Goal: Task Accomplishment & Management: Manage account settings

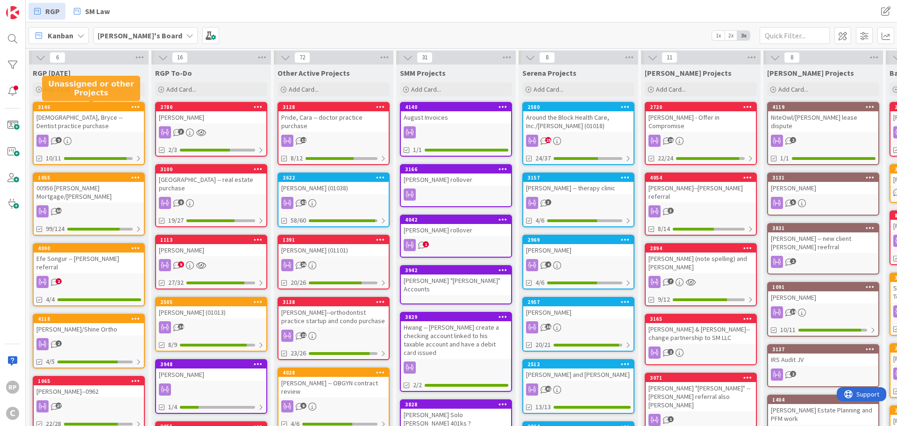
click at [332, 111] on div "3128" at bounding box center [334, 107] width 110 height 8
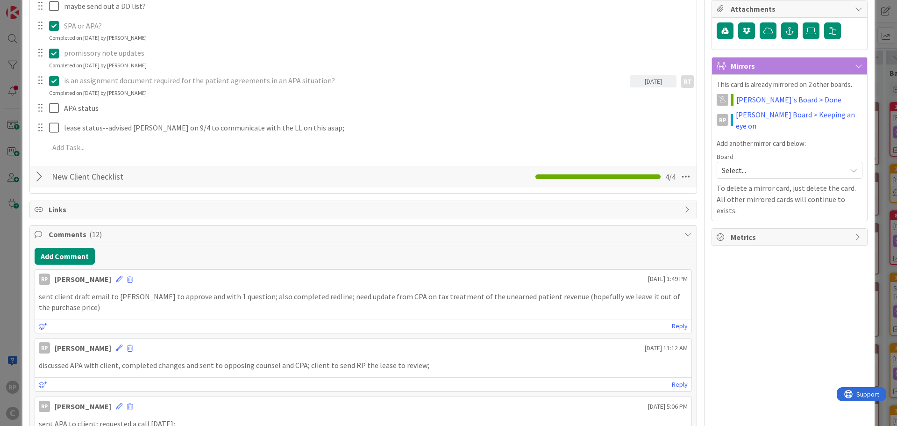
scroll to position [280, 0]
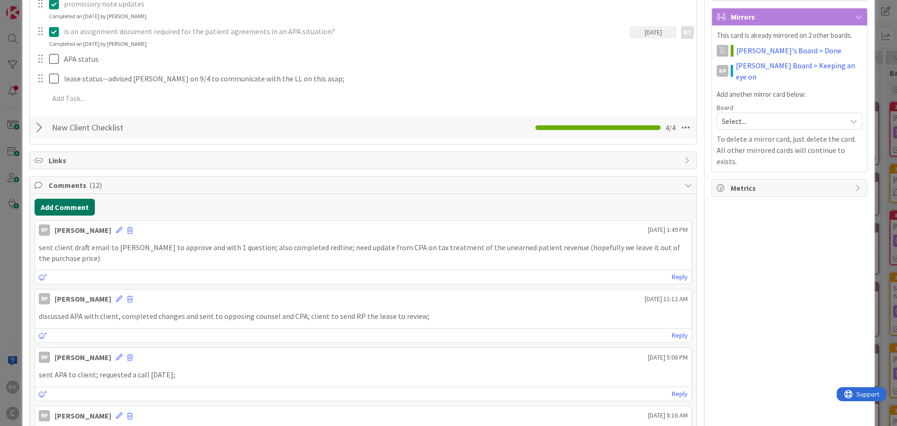
click at [70, 208] on button "Add Comment" at bounding box center [65, 207] width 60 height 17
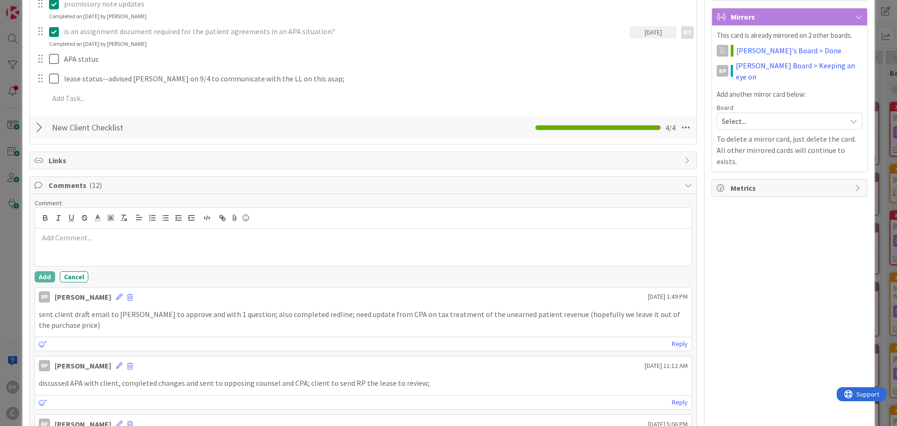
click at [64, 248] on div at bounding box center [363, 247] width 657 height 37
click at [47, 266] on div "Comment my email to [PERSON_NAME] is out with updated APA; requested update fro…" at bounding box center [364, 241] width 658 height 84
click at [41, 281] on button "Add" at bounding box center [45, 276] width 21 height 11
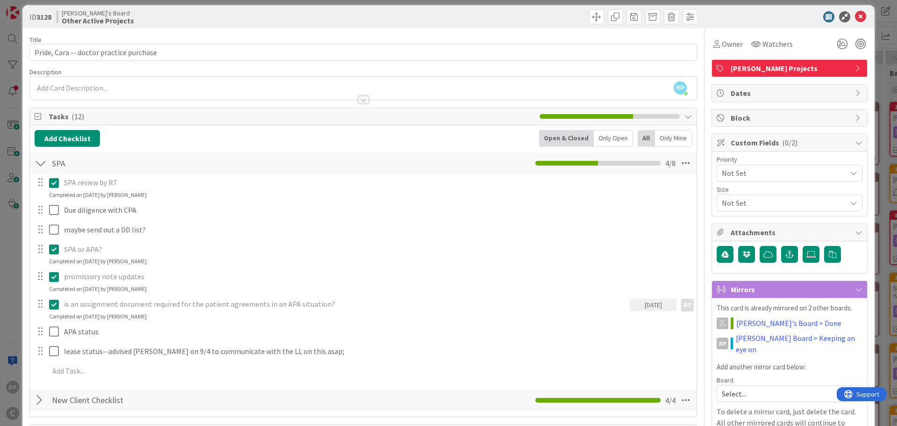
scroll to position [0, 0]
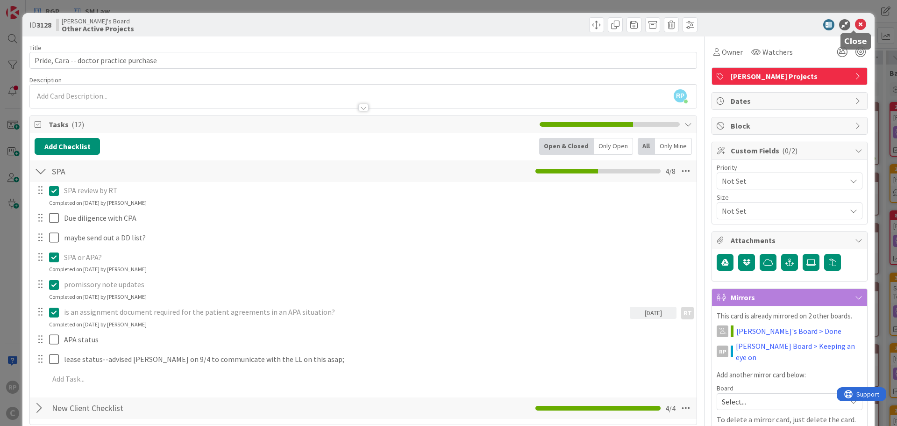
click at [855, 24] on icon at bounding box center [860, 24] width 11 height 11
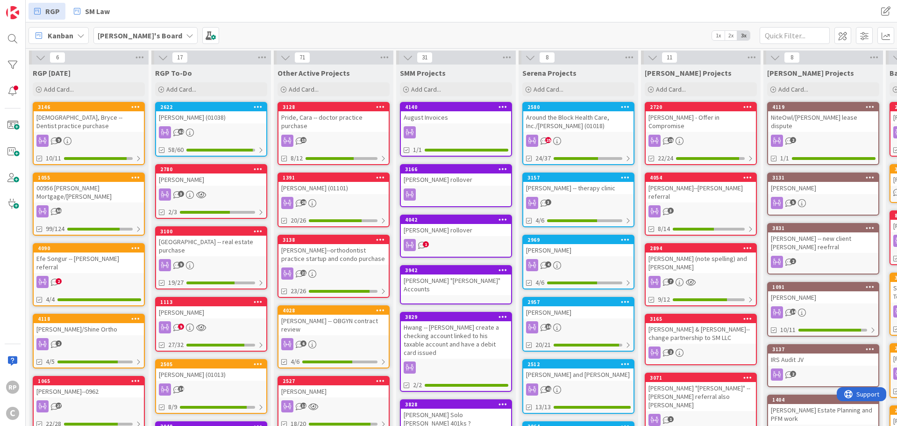
scroll to position [0, 291]
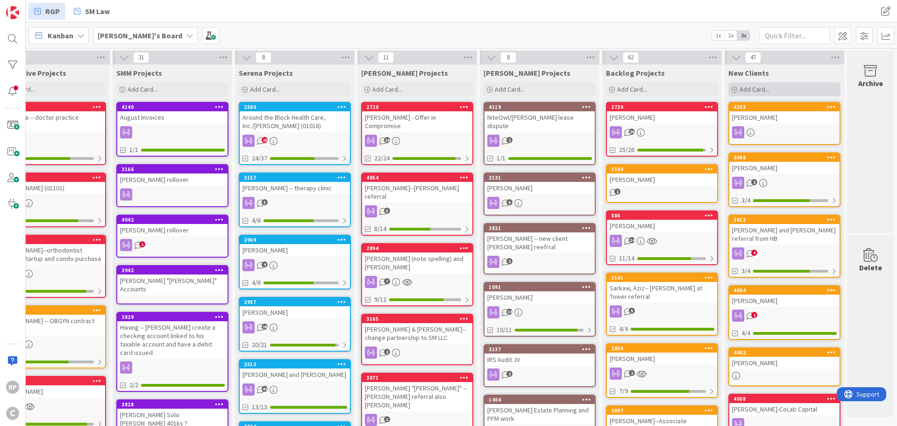
click at [761, 92] on span "Add Card..." at bounding box center [755, 89] width 30 height 8
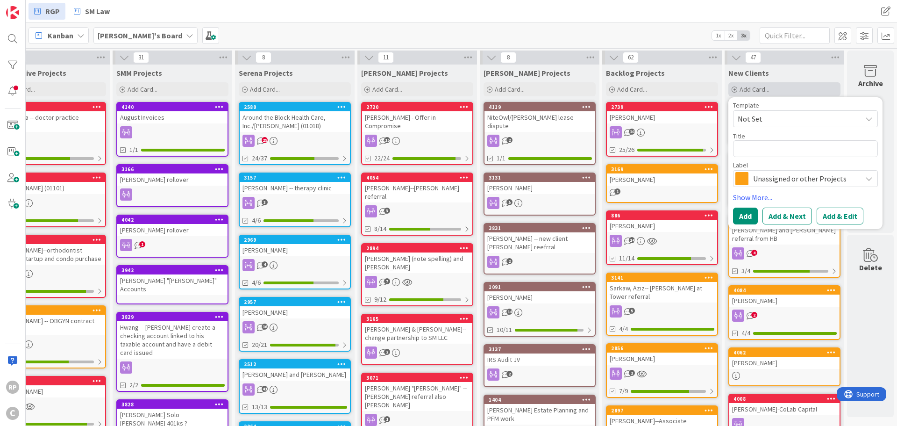
type textarea "x"
type textarea "H"
type textarea "x"
type textarea "Ha"
type textarea "x"
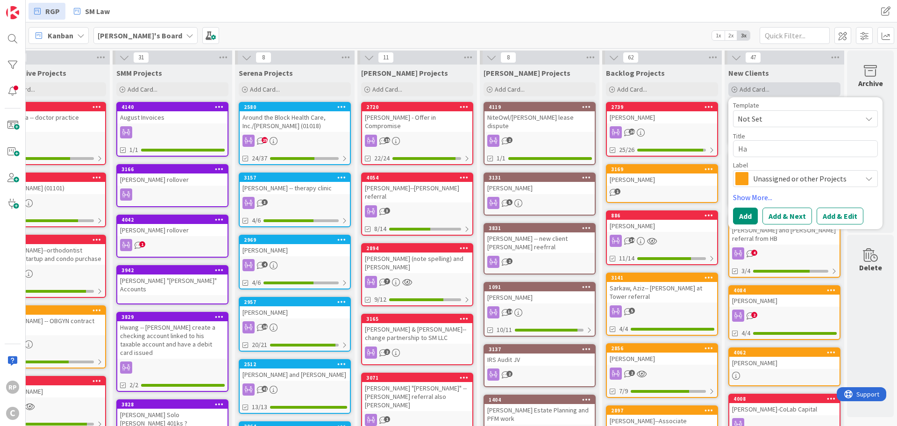
type textarea "Hab"
type textarea "x"
type textarea "Habt"
type textarea "x"
type textarea "[PERSON_NAME]"
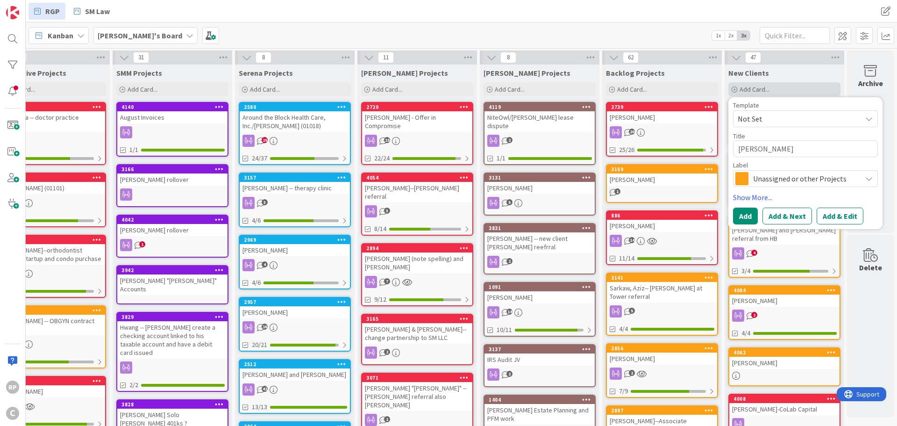
type textarea "x"
type textarea "[PERSON_NAME],"
type textarea "x"
type textarea "[PERSON_NAME],"
type textarea "x"
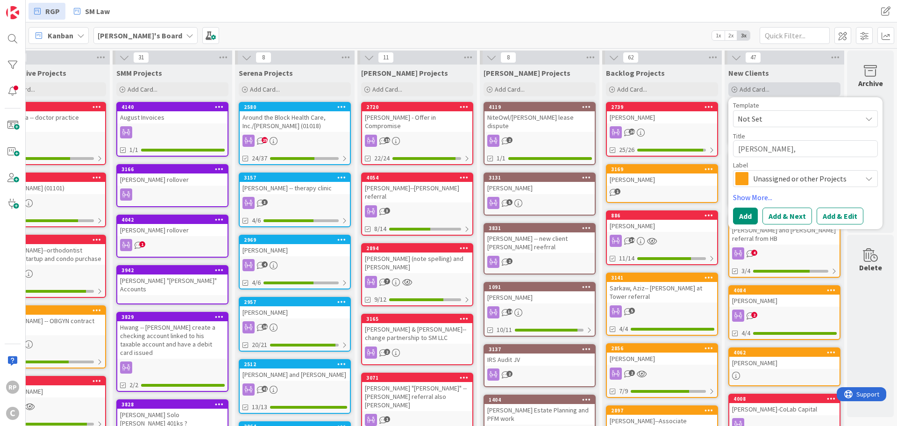
type textarea "[PERSON_NAME], D"
type textarea "x"
type textarea "[PERSON_NAME], DR"
type textarea "x"
type textarea "[PERSON_NAME], DR."
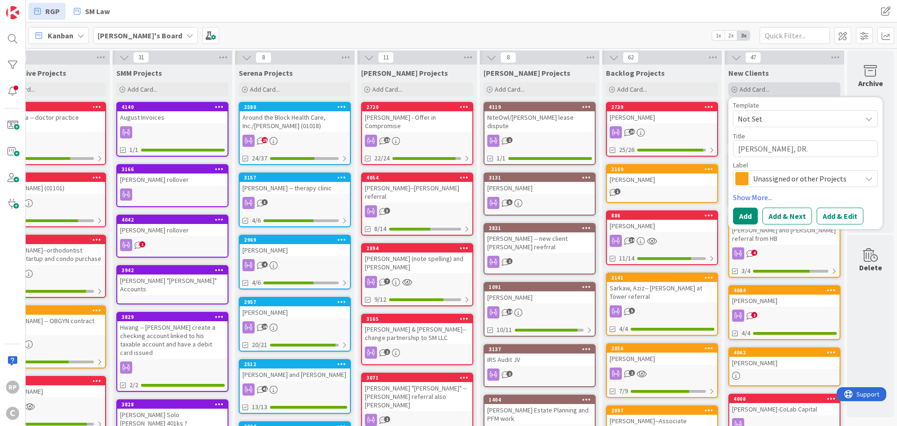
type textarea "x"
type textarea "[PERSON_NAME], DR"
type textarea "x"
type textarea "[PERSON_NAME], Dr"
type textarea "x"
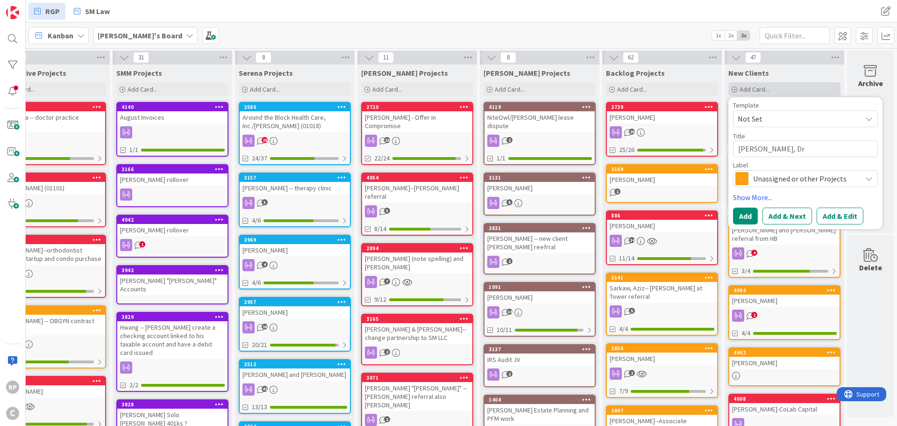
type textarea "[PERSON_NAME], Dr."
type textarea "x"
type textarea "[PERSON_NAME], Dr.."
type textarea "x"
type textarea "[PERSON_NAME], Dr..."
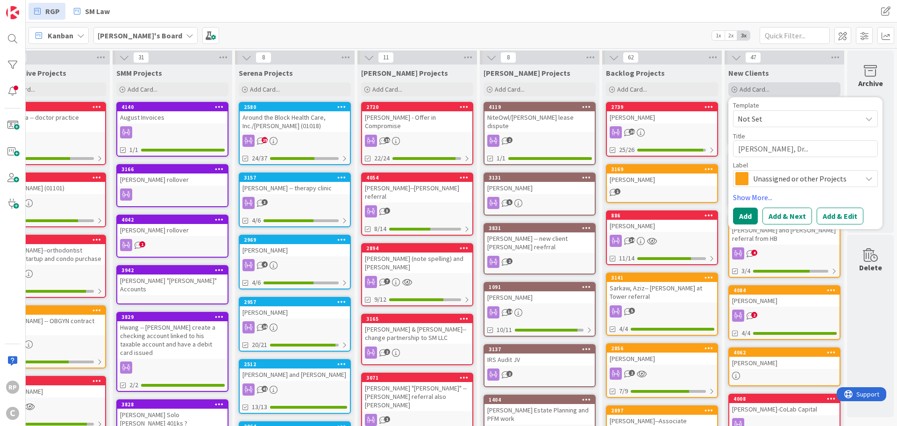
type textarea "x"
type textarea "[PERSON_NAME], Dr...."
type textarea "x"
type textarea "[PERSON_NAME], Dr....M"
type textarea "x"
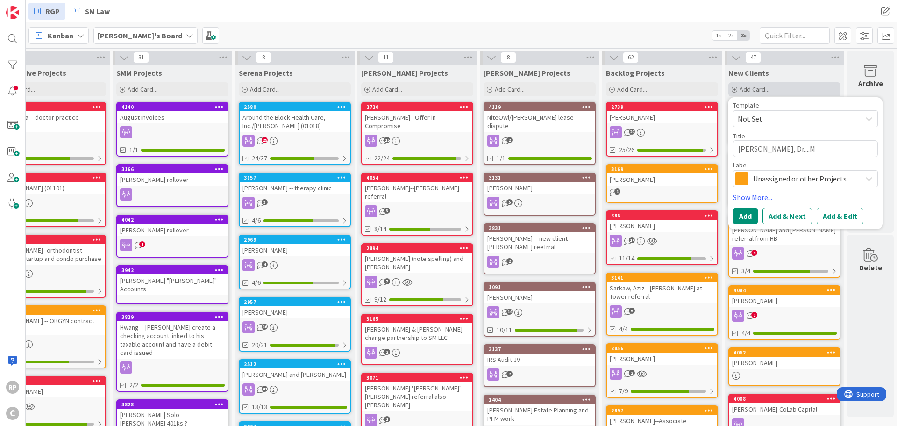
type textarea "[PERSON_NAME], Dr....Ma"
type textarea "x"
type textarea "[PERSON_NAME], Dr....Mag"
type textarea "x"
type textarea "[PERSON_NAME], Dr....Magg"
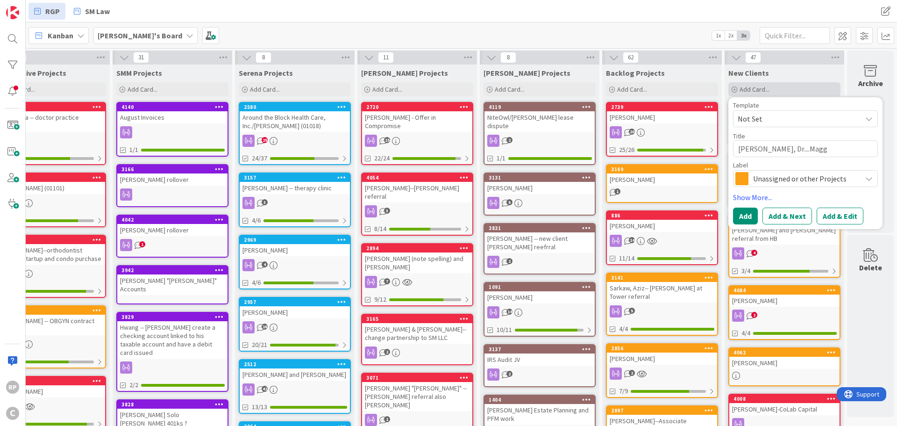
type textarea "x"
type textarea "[PERSON_NAME], Dr....Maggi"
type textarea "x"
type textarea "[PERSON_NAME], Dr....[PERSON_NAME]"
type textarea "x"
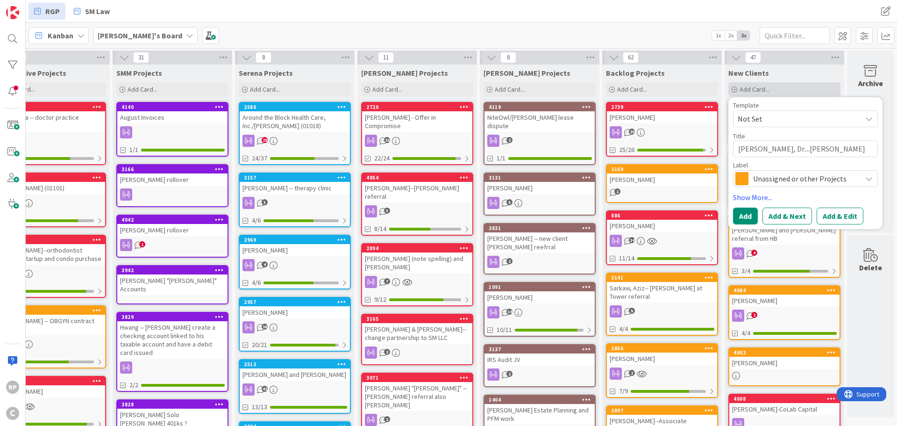
type textarea "[PERSON_NAME], Dr....[PERSON_NAME]"
type textarea "x"
type textarea "[PERSON_NAME], Dr....[PERSON_NAME]"
type textarea "x"
type textarea "[PERSON_NAME], Dr....[PERSON_NAME]"
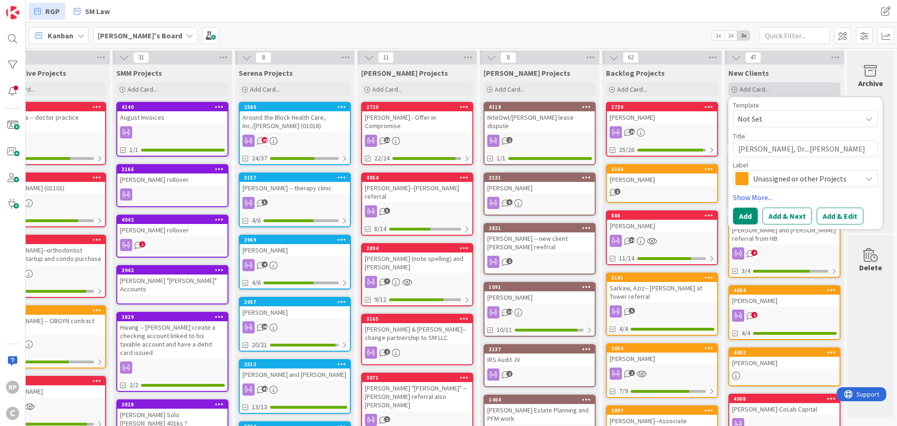
type textarea "x"
type textarea "[PERSON_NAME], Dr....[PERSON_NAME]"
type textarea "x"
type textarea "[PERSON_NAME], Dr....[PERSON_NAME]"
type textarea "x"
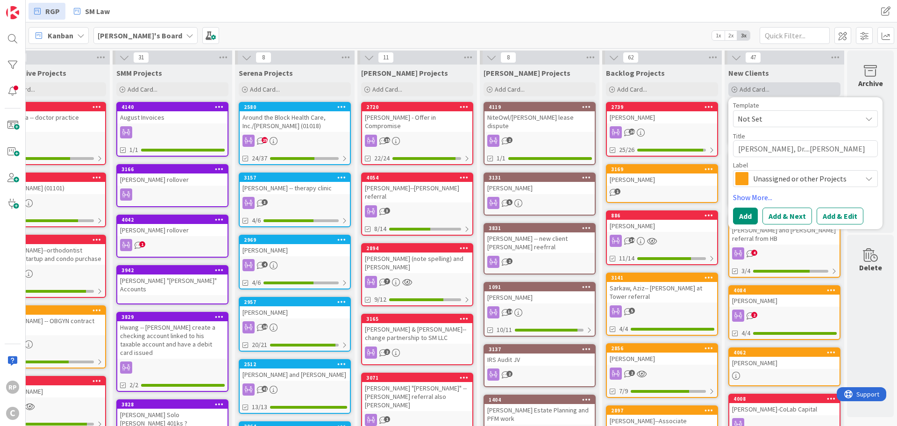
type textarea "[PERSON_NAME], Dr....[PERSON_NAME]"
type textarea "x"
type textarea "[PERSON_NAME], Dr....[PERSON_NAME]"
type textarea "x"
type textarea "[PERSON_NAME], Dr....[PERSON_NAME] re"
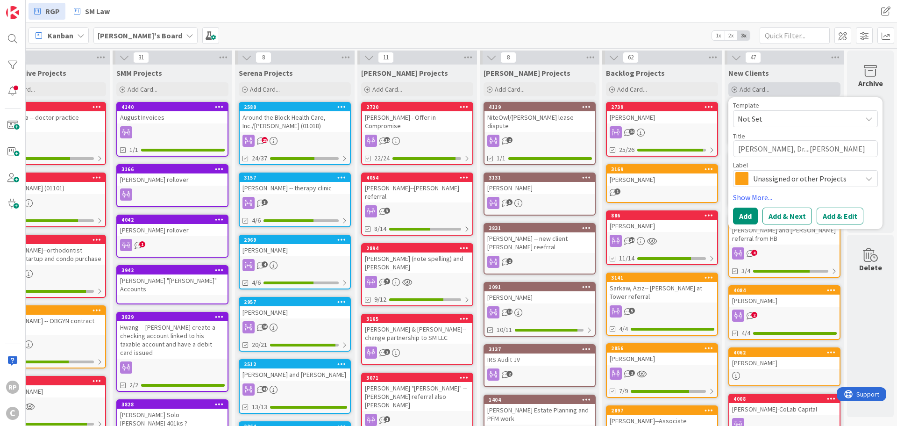
type textarea "x"
type textarea "[PERSON_NAME], Dr....[PERSON_NAME] ref"
type textarea "x"
type textarea "[PERSON_NAME], Dr....[PERSON_NAME] refe"
type textarea "x"
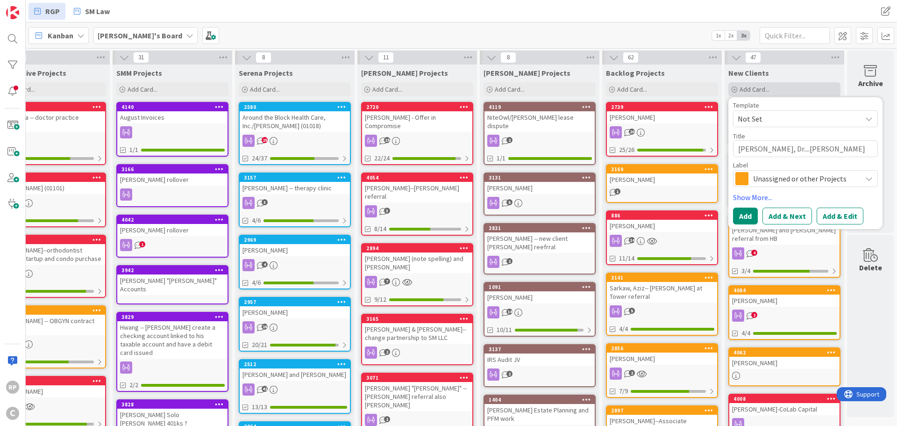
type textarea "[PERSON_NAME], Dr....[PERSON_NAME] refer"
type textarea "x"
type textarea "[PERSON_NAME], Dr....[PERSON_NAME] referr"
type textarea "x"
type textarea "[PERSON_NAME], Dr....[PERSON_NAME] referral"
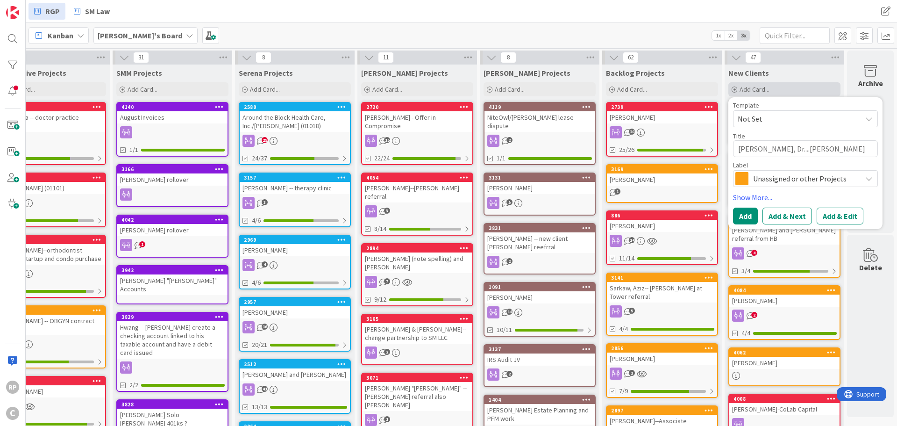
type textarea "x"
type textarea "[PERSON_NAME], Dr....[PERSON_NAME] referral"
click at [735, 225] on div "Template Not Set Title 37 / 128 [PERSON_NAME], Dr....[PERSON_NAME] referral Lab…" at bounding box center [806, 163] width 154 height 132
click at [739, 214] on button "Add" at bounding box center [745, 216] width 25 height 17
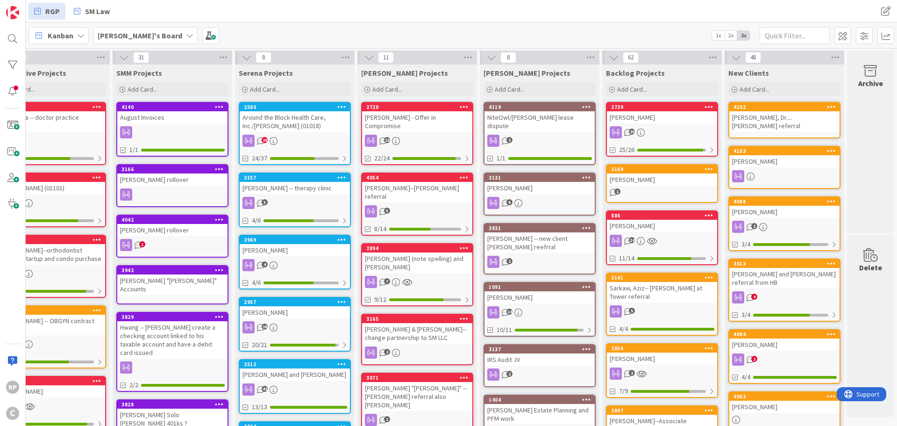
scroll to position [0, 0]
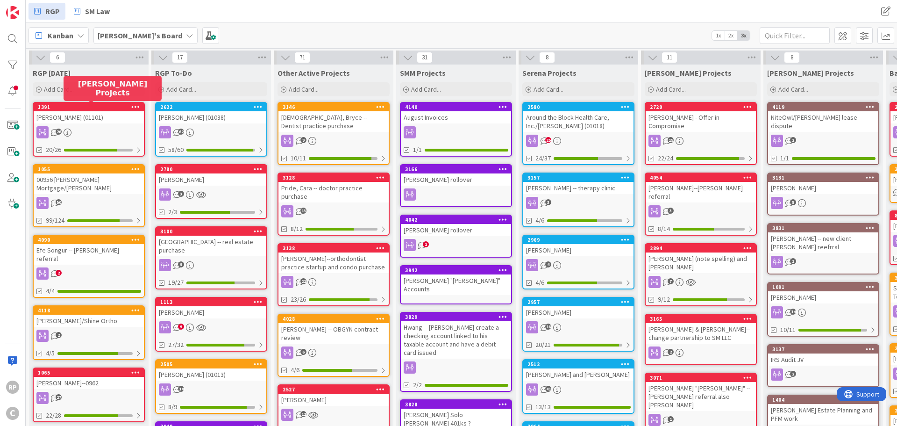
click at [316, 111] on div "[DEMOGRAPHIC_DATA], Bryce -- Dentist practice purchase" at bounding box center [334, 121] width 110 height 21
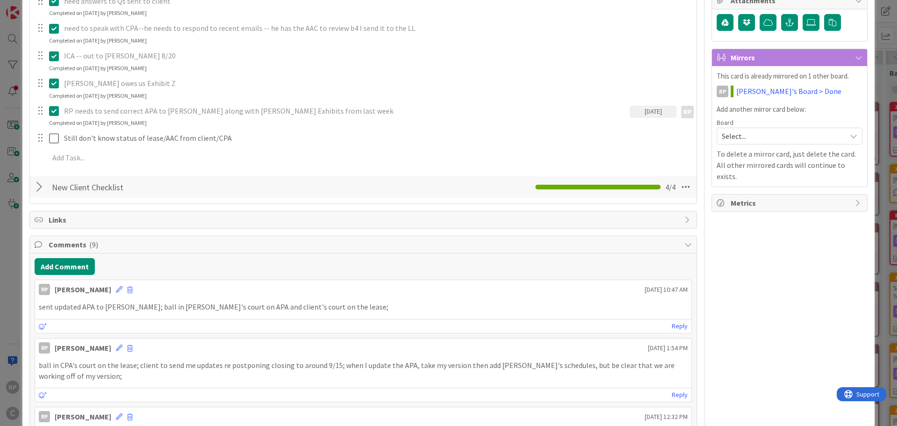
scroll to position [280, 0]
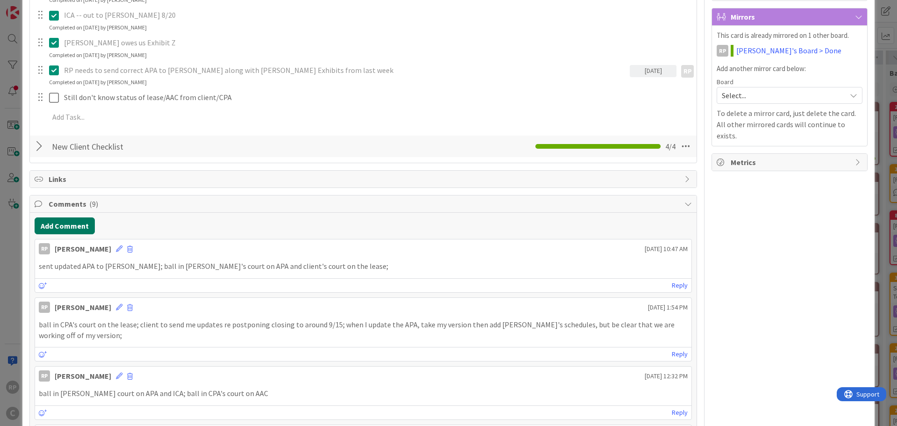
click at [64, 226] on button "Add Comment" at bounding box center [65, 225] width 60 height 17
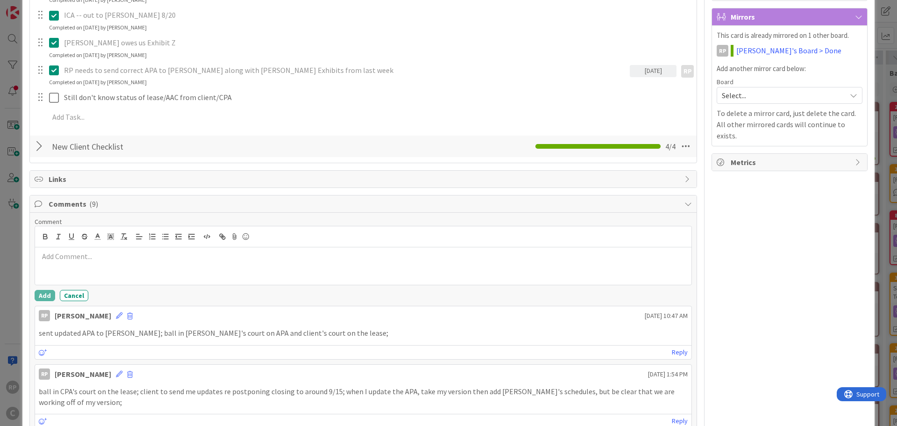
click at [86, 266] on div at bounding box center [363, 265] width 657 height 37
click at [36, 299] on button "Add" at bounding box center [45, 295] width 21 height 11
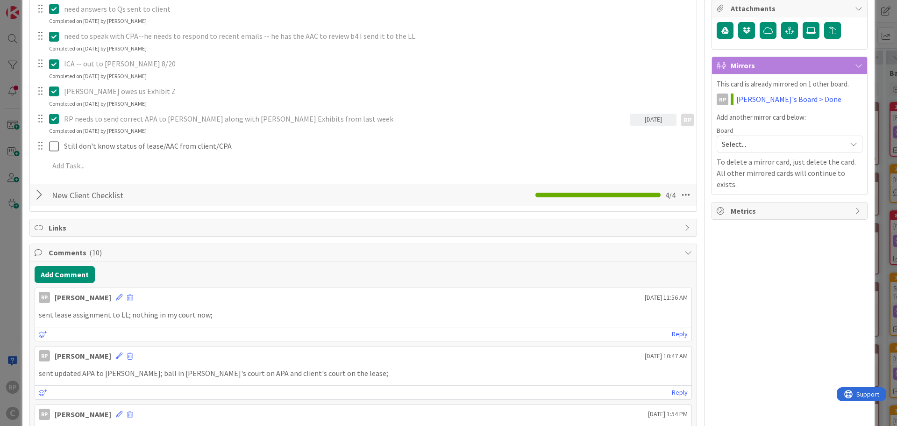
scroll to position [140, 0]
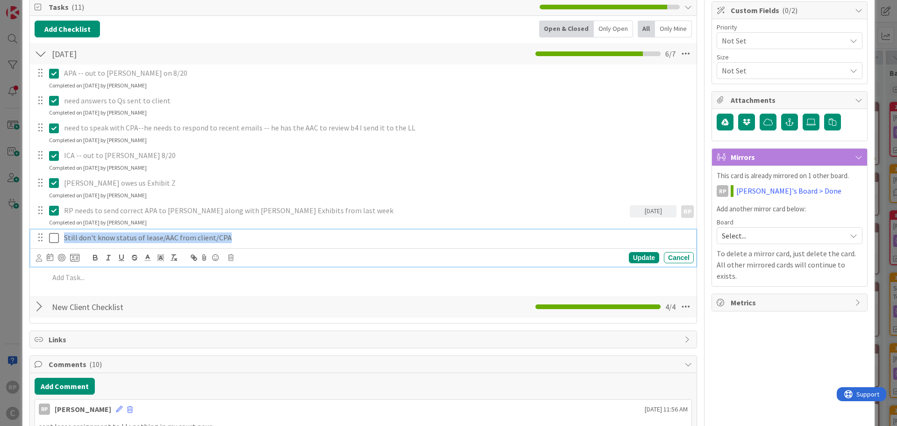
drag, startPoint x: 260, startPoint y: 239, endPoint x: 33, endPoint y: 238, distance: 227.6
click at [33, 238] on div "Still don't know status of lease/AAC from client/CPA Update Cancel" at bounding box center [363, 247] width 666 height 37
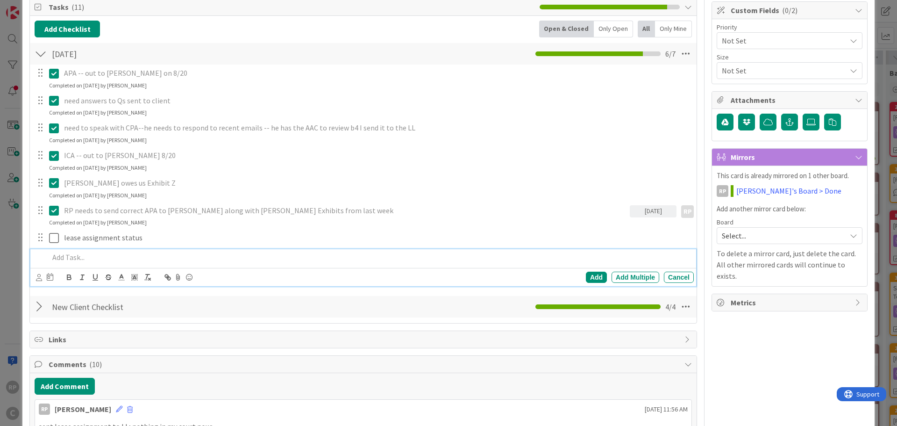
click at [68, 261] on p at bounding box center [369, 257] width 641 height 11
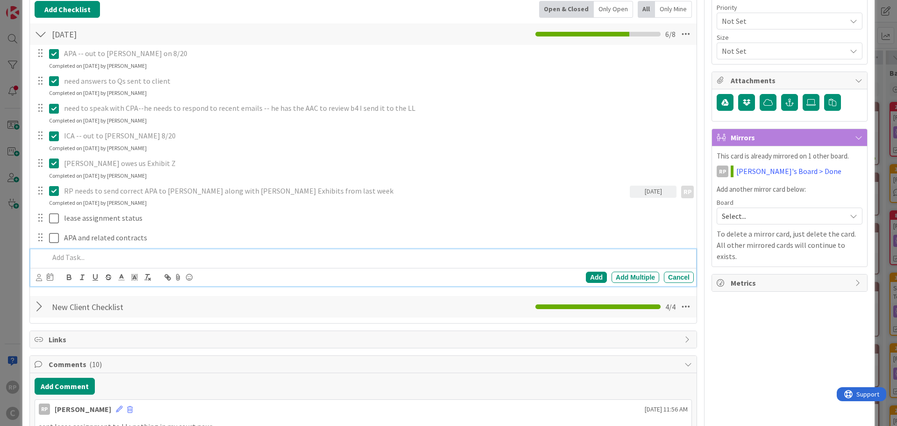
scroll to position [0, 0]
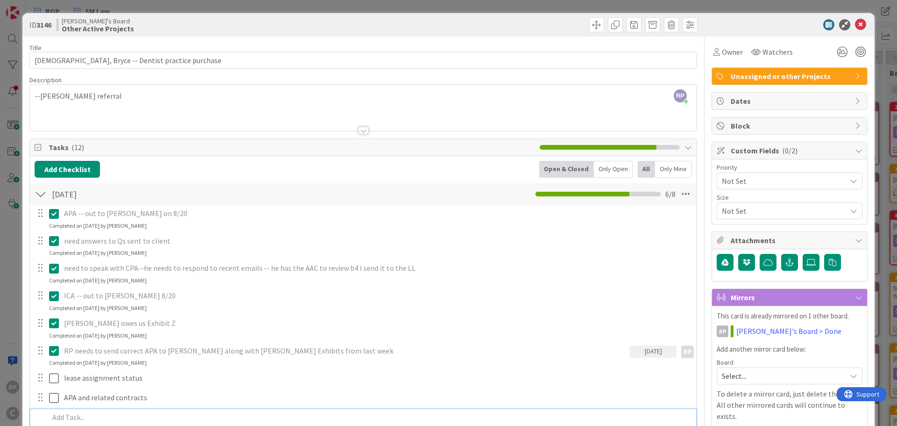
click at [860, 24] on div at bounding box center [784, 24] width 165 height 11
click at [857, 24] on icon at bounding box center [860, 24] width 11 height 11
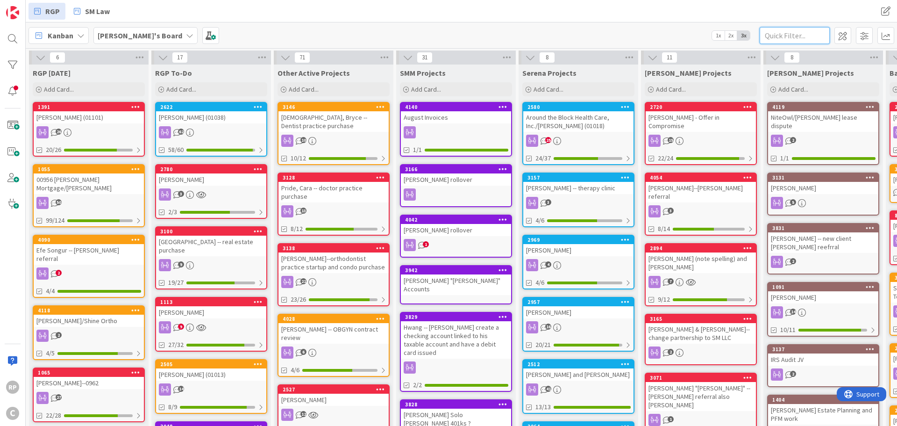
click at [802, 31] on input "text" at bounding box center [795, 35] width 70 height 17
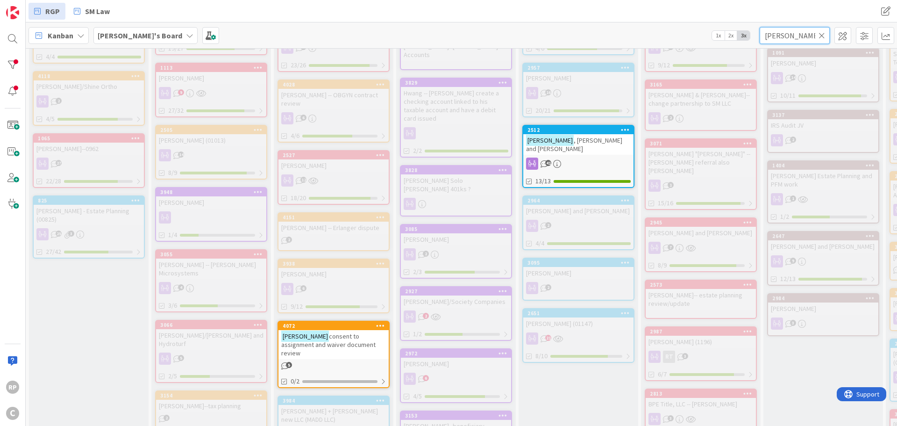
scroll to position [374, 0]
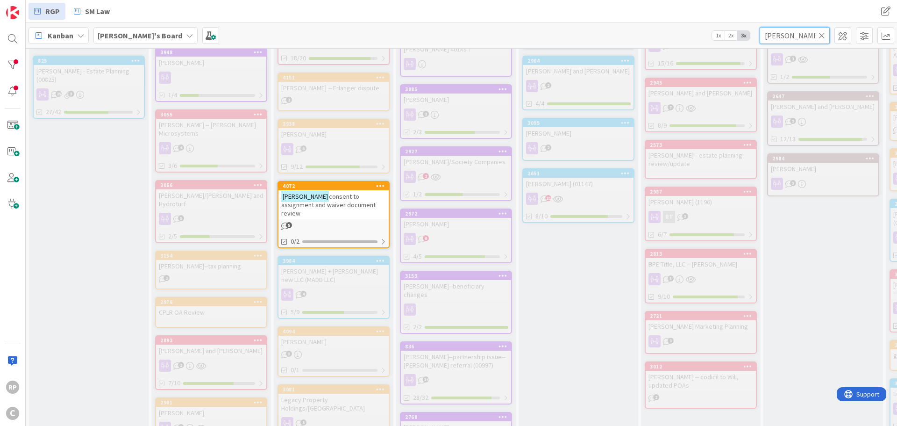
type input "[PERSON_NAME]"
click at [348, 192] on span "consent to assignment and waiver document review" at bounding box center [328, 204] width 94 height 25
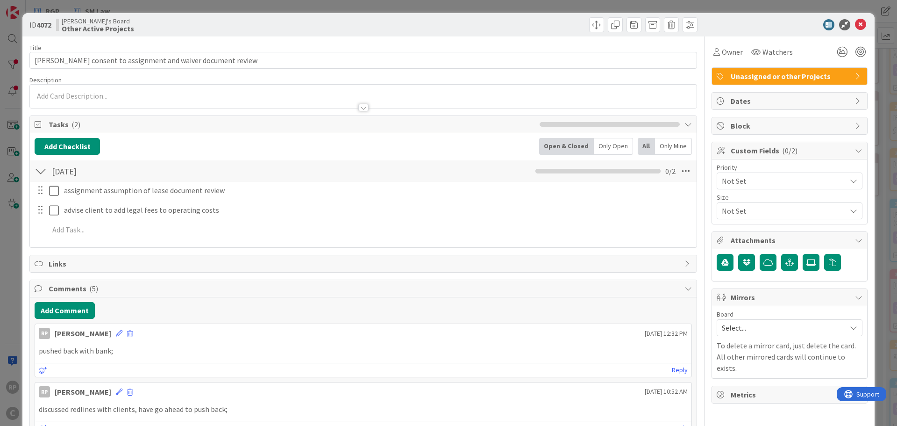
click at [138, 240] on div "assignment assumption of lease document review Update Cancel advise client to a…" at bounding box center [364, 212] width 658 height 60
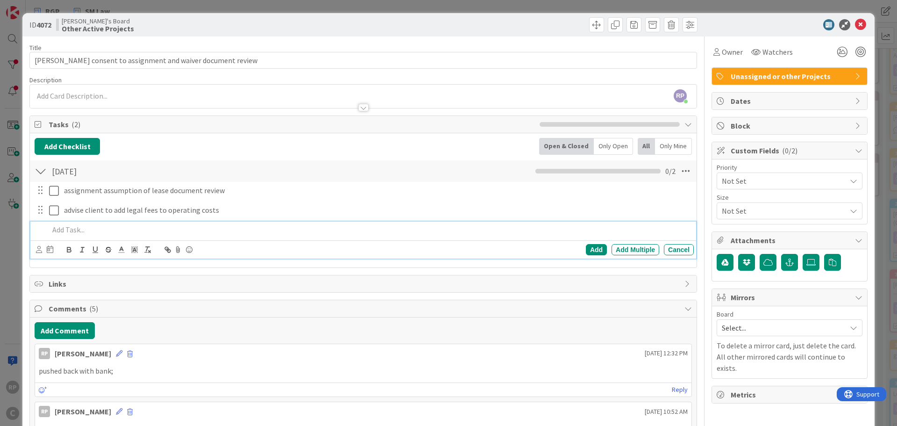
click at [127, 229] on p at bounding box center [369, 229] width 641 height 11
drag, startPoint x: 97, startPoint y: 225, endPoint x: 16, endPoint y: 225, distance: 80.4
click at [16, 225] on div "ID 4072 [PERSON_NAME]'s Board Other Active Projects Title 56 / 128 [PERSON_NAME…" at bounding box center [448, 213] width 897 height 426
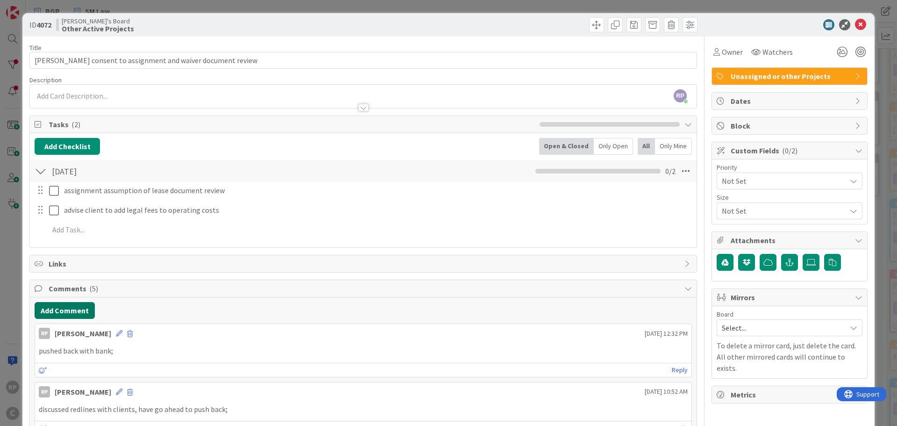
click at [75, 316] on button "Add Comment" at bounding box center [65, 310] width 60 height 17
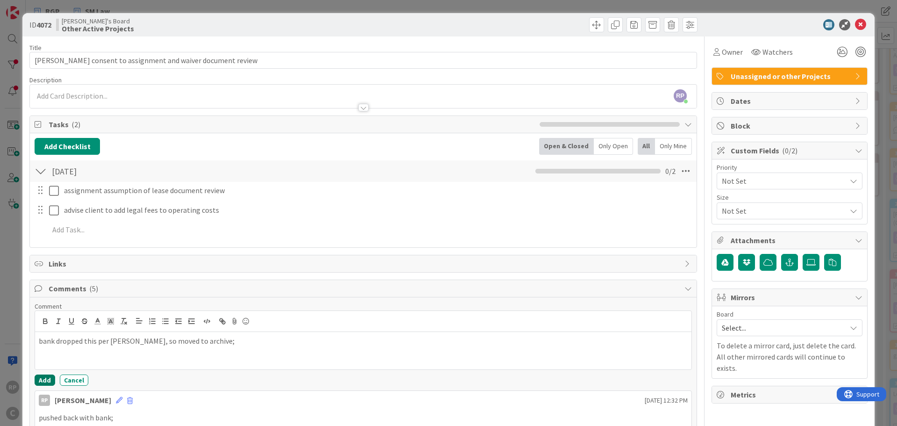
click at [50, 380] on button "Add" at bounding box center [45, 379] width 21 height 11
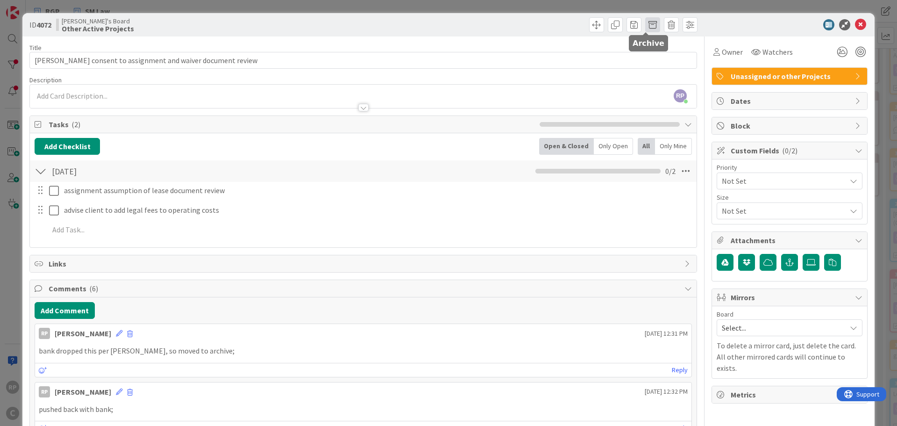
click at [648, 21] on span at bounding box center [652, 24] width 15 height 15
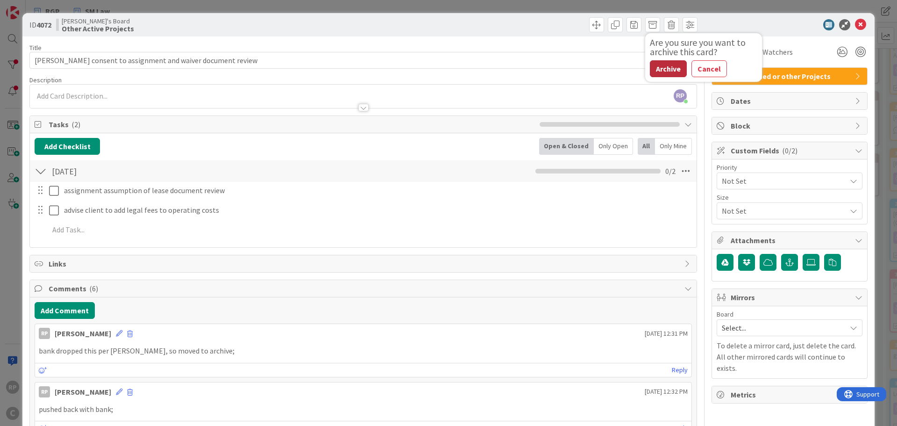
click at [666, 72] on button "Archive" at bounding box center [668, 68] width 37 height 17
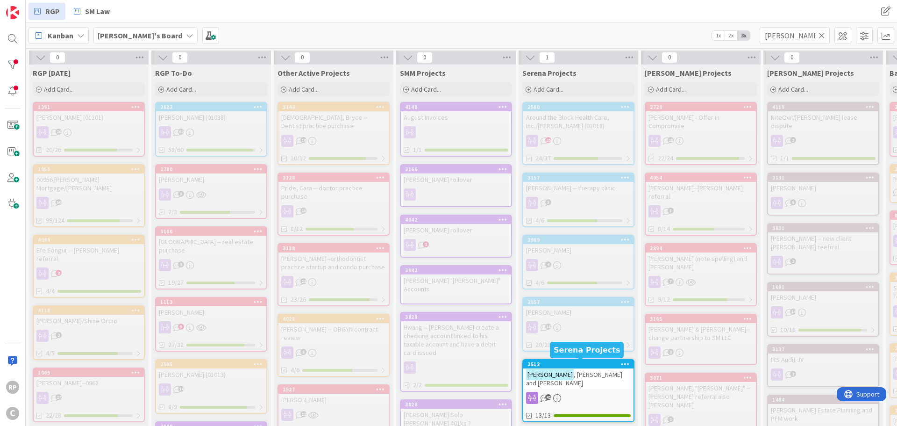
click at [557, 365] on div "2512" at bounding box center [581, 364] width 106 height 7
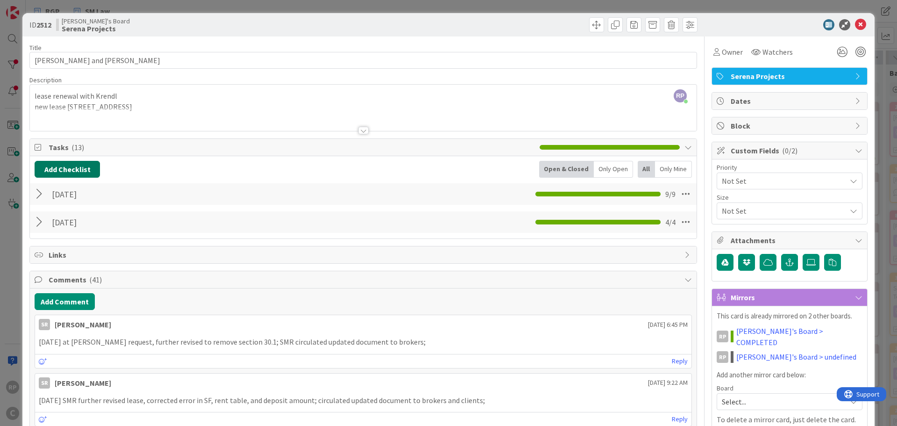
click at [81, 169] on button "Add Checklist" at bounding box center [67, 169] width 65 height 17
type input "[DATE]"
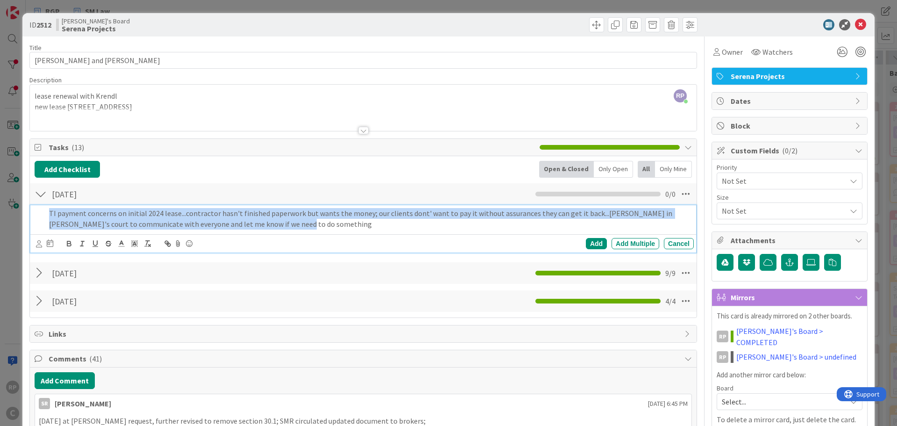
drag, startPoint x: 291, startPoint y: 227, endPoint x: 40, endPoint y: 215, distance: 251.7
click at [40, 215] on div "TI payment concerns on initial 2024 lease...contractor hasn't finished paperwor…" at bounding box center [364, 218] width 660 height 27
copy p "TI payment concerns on initial 2024 lease...contractor hasn't finished paperwor…"
click at [289, 228] on p "TI payment concerns on initial 2024 lease...contractor hasn't finished paperwor…" at bounding box center [369, 218] width 641 height 21
drag, startPoint x: 289, startPoint y: 228, endPoint x: 175, endPoint y: 216, distance: 114.2
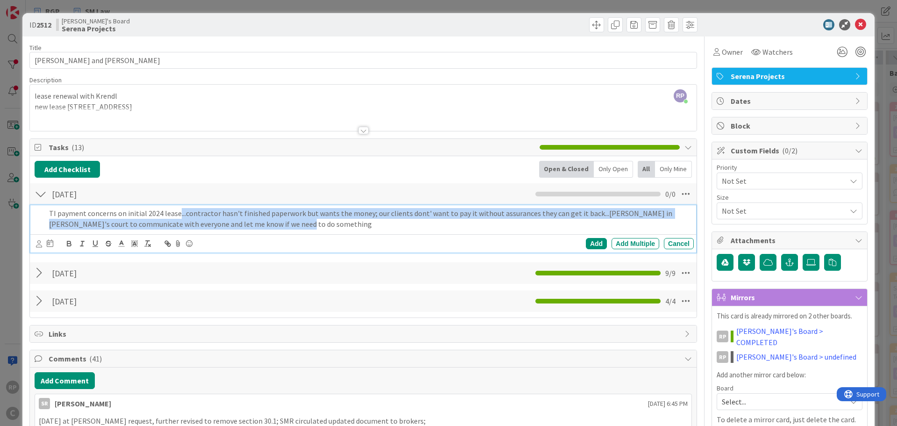
click at [175, 216] on p "TI payment concerns on initial 2024 lease...contractor hasn't finished paperwor…" at bounding box center [369, 218] width 641 height 21
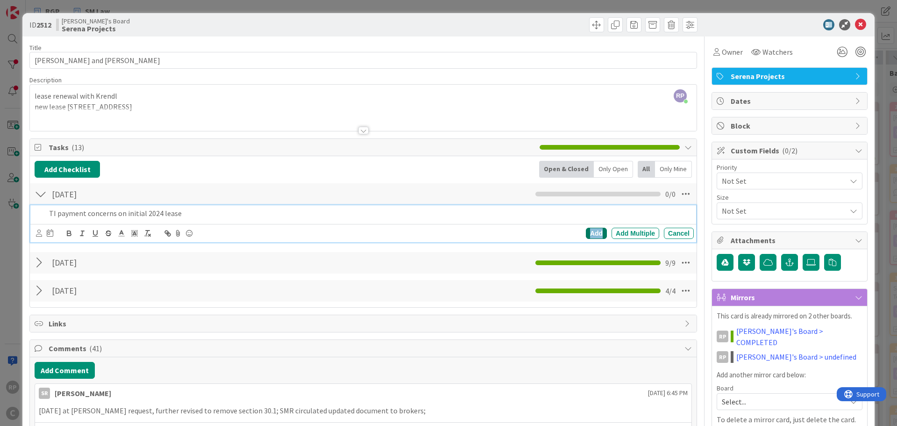
click at [589, 230] on div "Add" at bounding box center [596, 233] width 21 height 11
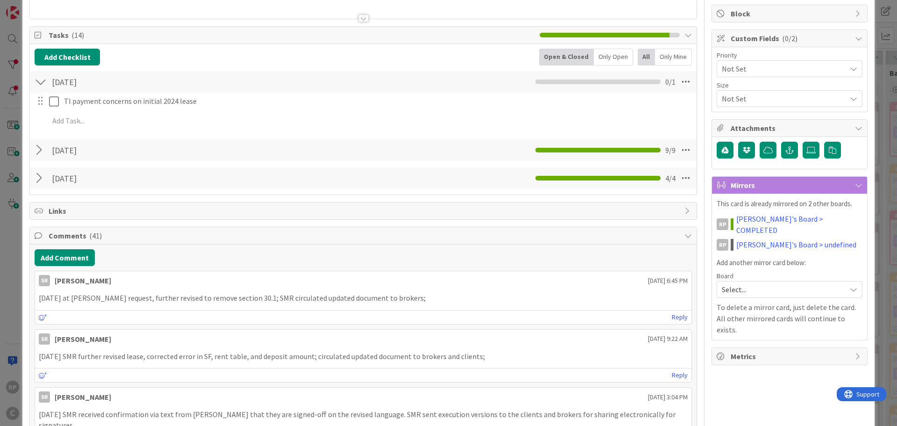
scroll to position [187, 0]
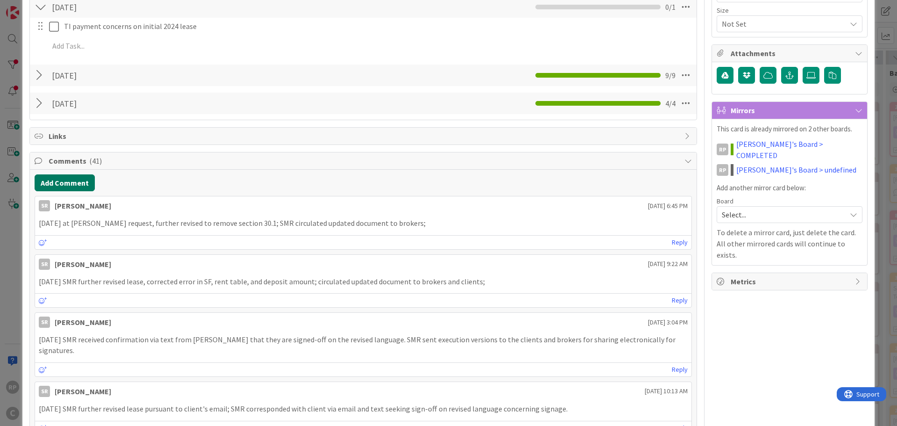
click at [79, 183] on button "Add Comment" at bounding box center [65, 182] width 60 height 17
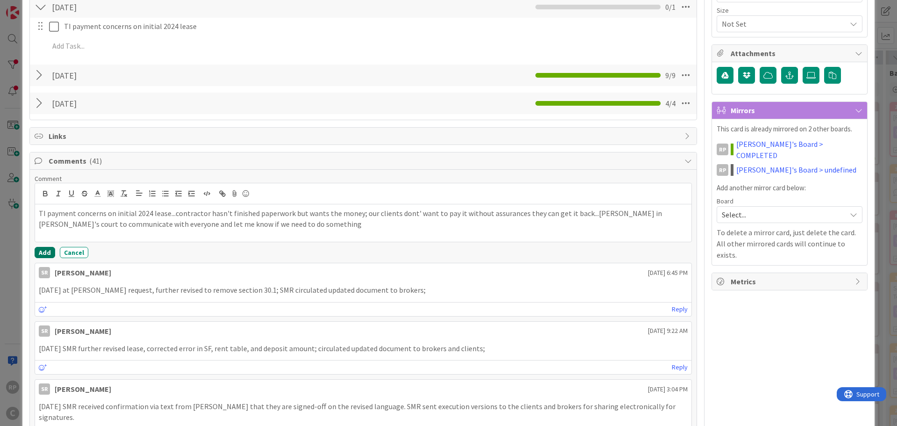
click at [39, 255] on button "Add" at bounding box center [45, 252] width 21 height 11
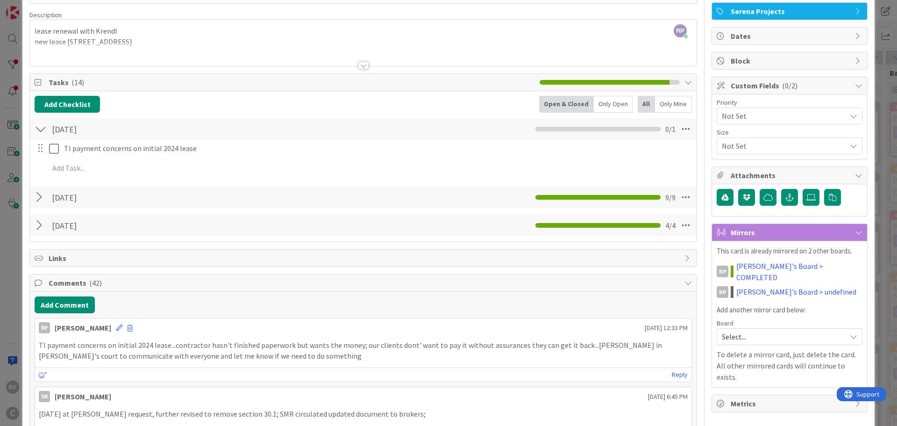
scroll to position [0, 0]
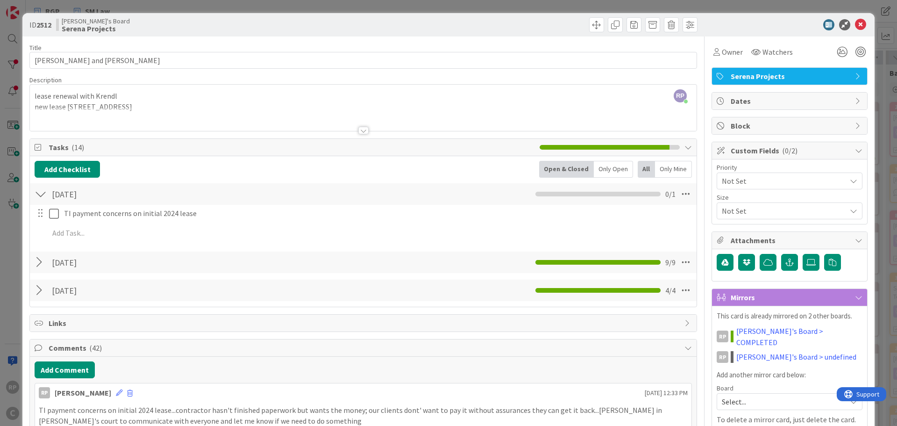
click at [860, 23] on div at bounding box center [784, 24] width 165 height 11
click at [855, 24] on icon at bounding box center [860, 24] width 11 height 11
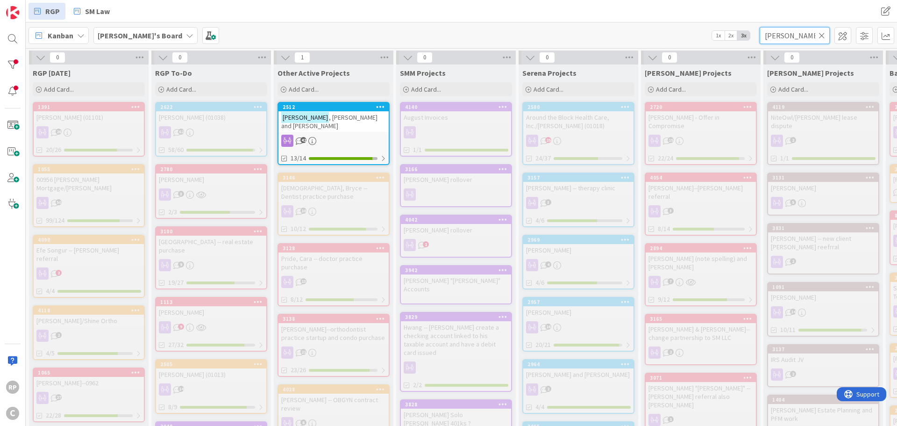
click at [826, 32] on input "[PERSON_NAME]" at bounding box center [795, 35] width 70 height 17
click at [825, 33] on icon at bounding box center [822, 35] width 7 height 8
